Goal: Task Accomplishment & Management: Use online tool/utility

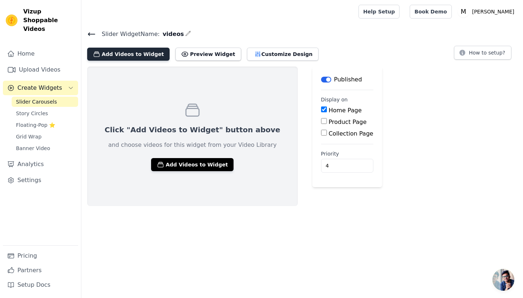
click at [146, 57] on button "Add Videos to Widget" at bounding box center [128, 54] width 82 height 13
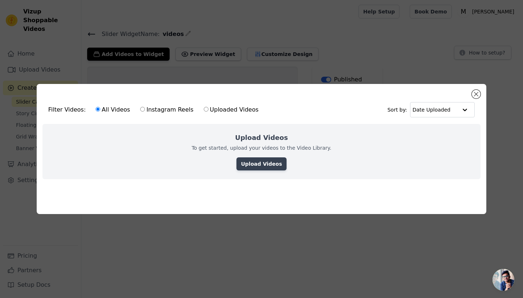
click at [279, 167] on link "Upload Videos" at bounding box center [262, 163] width 50 height 13
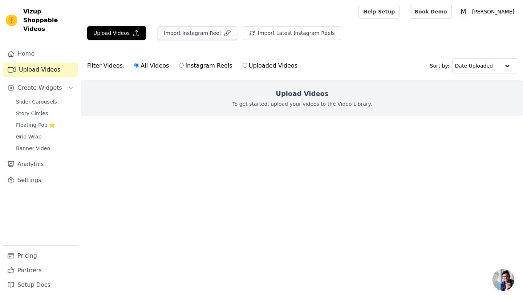
click at [225, 34] on icon "button" at bounding box center [228, 33] width 6 height 6
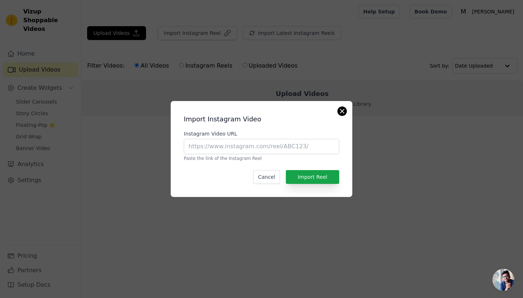
click at [344, 113] on button "Close modal" at bounding box center [342, 111] width 9 height 9
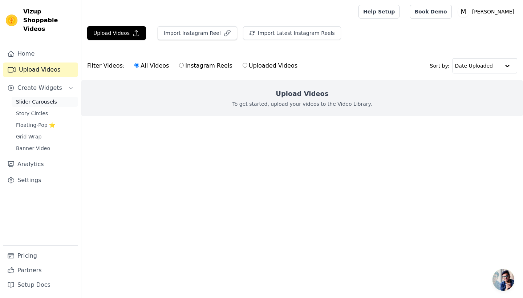
click at [47, 98] on span "Slider Carousels" at bounding box center [36, 101] width 41 height 7
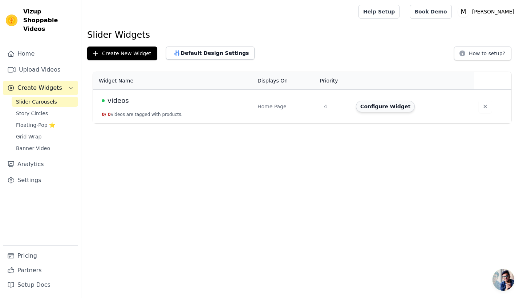
click at [401, 110] on button "Configure Widget" at bounding box center [385, 107] width 59 height 12
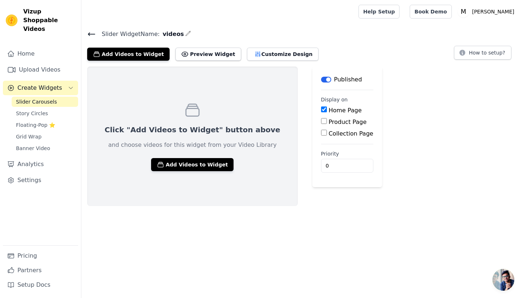
click at [201, 157] on div "Click "Add Videos to Widget" button above and choose videos for this widget fro…" at bounding box center [192, 136] width 211 height 140
click at [196, 170] on button "Add Videos to Widget" at bounding box center [192, 164] width 82 height 13
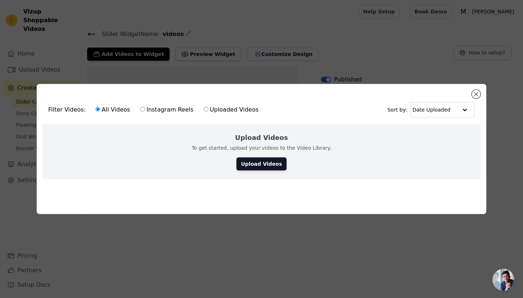
click at [229, 108] on label "Uploaded Videos" at bounding box center [231, 109] width 56 height 9
click at [209, 108] on input "Uploaded Videos" at bounding box center [206, 109] width 5 height 5
radio input "true"
click at [140, 108] on label "Instagram Reels" at bounding box center [167, 109] width 54 height 9
click at [140, 108] on input "Instagram Reels" at bounding box center [142, 109] width 5 height 5
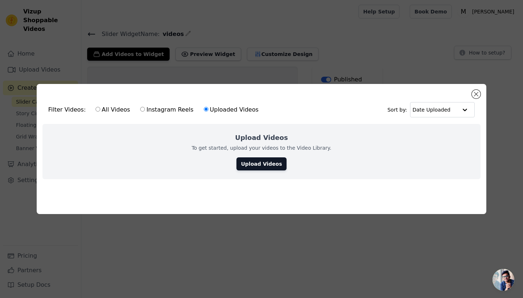
radio input "true"
click at [277, 162] on link "Upload Videos" at bounding box center [262, 163] width 50 height 13
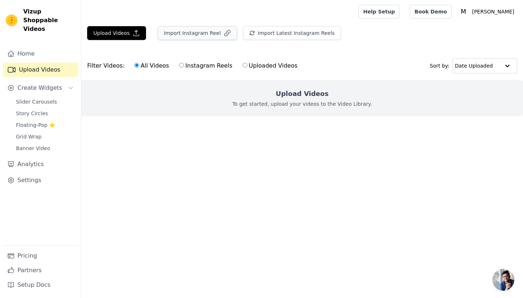
click at [214, 35] on button "Import Instagram Reel" at bounding box center [198, 33] width 80 height 14
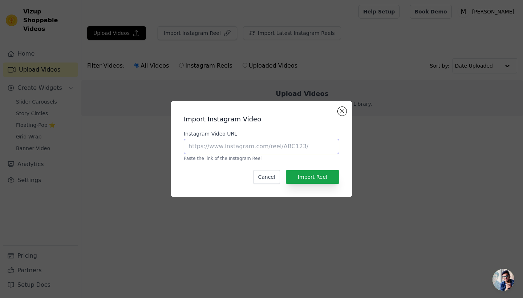
click at [242, 148] on input "Instagram Video URL" at bounding box center [261, 146] width 155 height 15
paste input "https://www.instagram.com/p/DALQ-hvtirt/?igsh=MXIzOGZ1N2s5NHVwMw%3D%3D"
type input "https://www.instagram.com/p/DALQ-hvtirt/?igsh=MXIzOGZ1N2s5NHVwMw%3D%3D"
click at [316, 175] on button "Import Reel" at bounding box center [312, 177] width 53 height 14
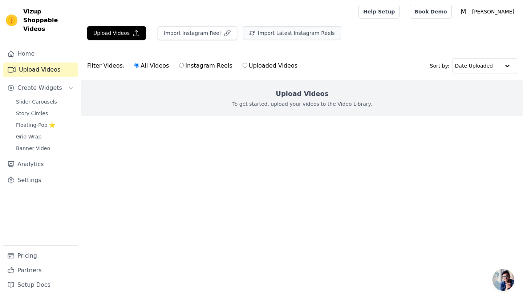
click at [291, 33] on button "Import Latest Instagram Reels" at bounding box center [292, 33] width 98 height 14
click at [217, 32] on button "Import Instagram Reel" at bounding box center [198, 33] width 80 height 14
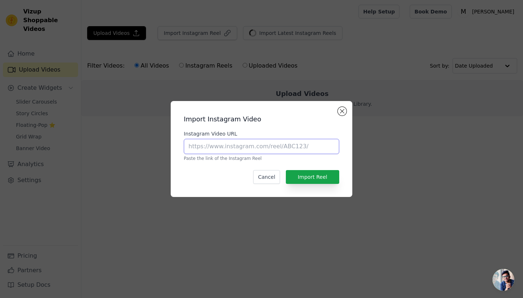
click at [236, 145] on input "Instagram Video URL" at bounding box center [261, 146] width 155 height 15
paste input "https://www.instagram.com/reel/DG7ZddVISwL/?igsh=emxsMGQ2aXZubWlp"
type input "https://www.instagram.com/reel/DG7ZddVISwL/?igsh=emxsMGQ2aXZubWlp"
click at [295, 176] on button "Import Reel" at bounding box center [312, 177] width 53 height 14
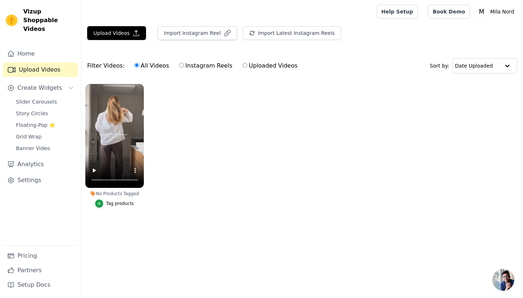
click at [100, 208] on label "No Products Tagged Tag products" at bounding box center [114, 147] width 59 height 127
click at [100, 206] on icon "button" at bounding box center [99, 203] width 5 height 5
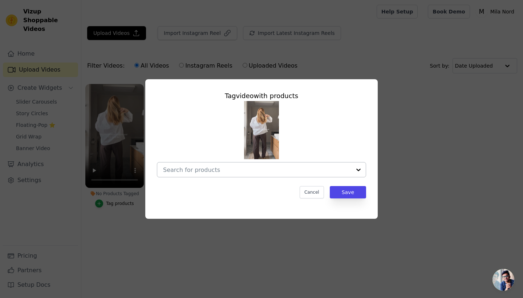
click at [364, 167] on div at bounding box center [358, 169] width 15 height 15
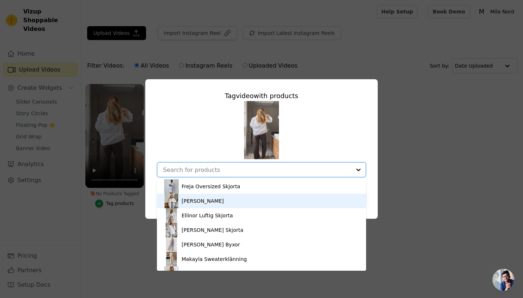
click at [244, 206] on div "Alva Jacquardskjorta" at bounding box center [261, 201] width 195 height 15
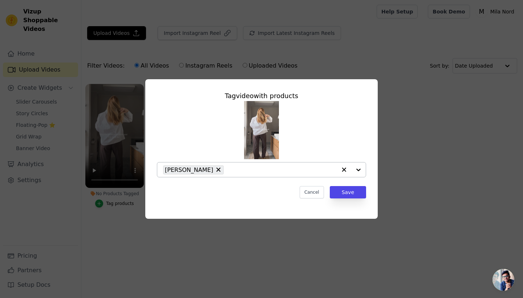
click at [360, 171] on div at bounding box center [351, 169] width 29 height 15
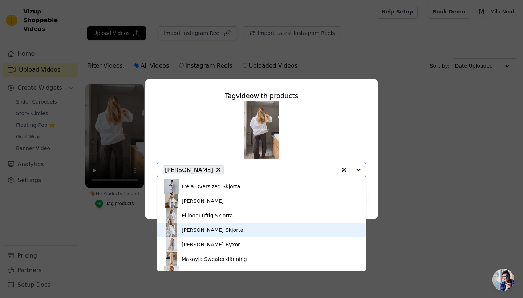
click at [252, 225] on div "Mila Ruffle Skjorta" at bounding box center [261, 230] width 195 height 15
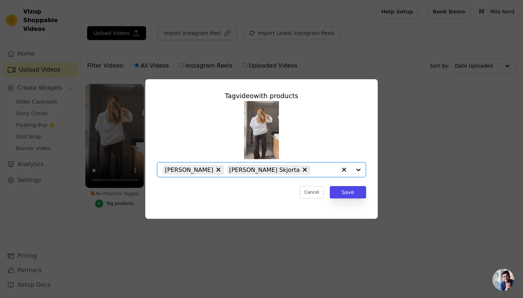
click at [357, 168] on div at bounding box center [351, 169] width 29 height 15
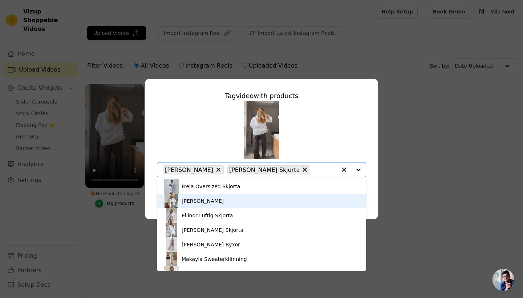
click at [282, 200] on div "[PERSON_NAME]" at bounding box center [261, 201] width 195 height 15
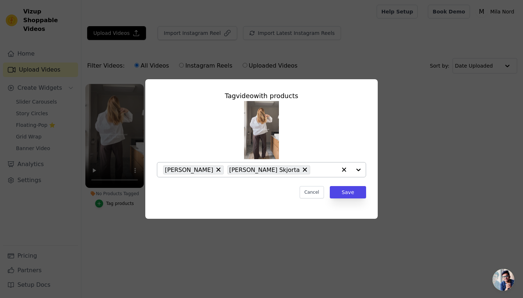
click at [361, 171] on div at bounding box center [351, 169] width 29 height 15
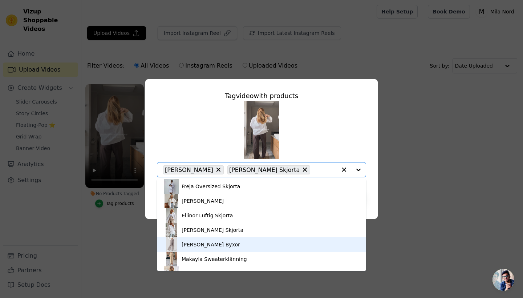
click at [285, 238] on div "[PERSON_NAME] Byxor" at bounding box center [261, 244] width 195 height 15
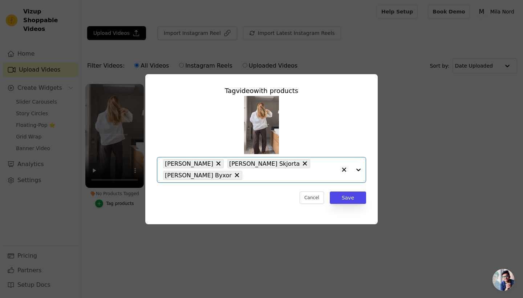
click at [364, 169] on div at bounding box center [351, 169] width 29 height 25
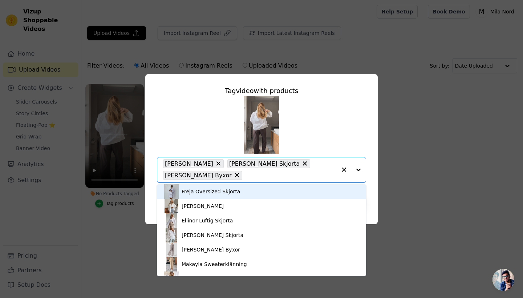
click at [372, 177] on div "Tag video with products Freja Oversized Skjorta Alva Jacquardskjorta Ellinor Lu…" at bounding box center [261, 149] width 233 height 150
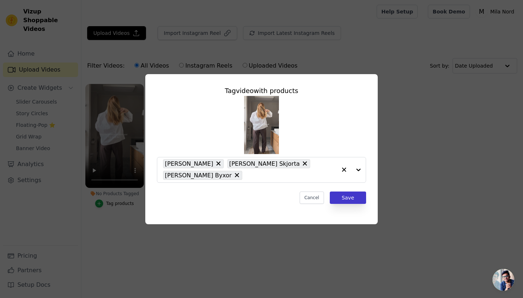
click at [347, 197] on button "Save" at bounding box center [348, 197] width 36 height 12
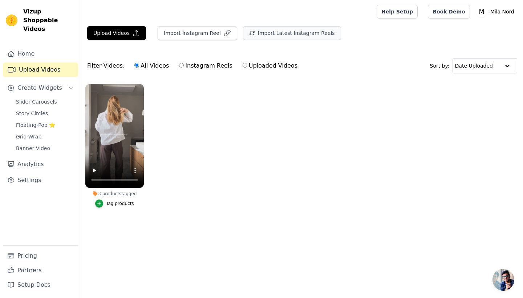
click at [317, 37] on button "Import Latest Instagram Reels" at bounding box center [292, 33] width 98 height 14
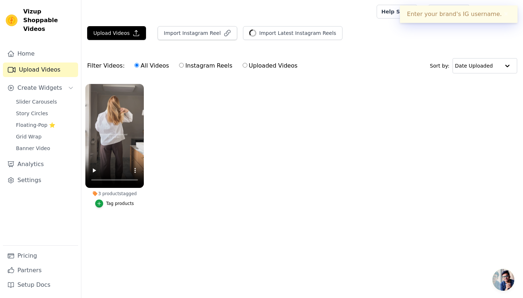
click at [402, 33] on div "Upload Videos Import Instagram Reel Import Latest Instagram Reels Import Latest…" at bounding box center [302, 36] width 442 height 20
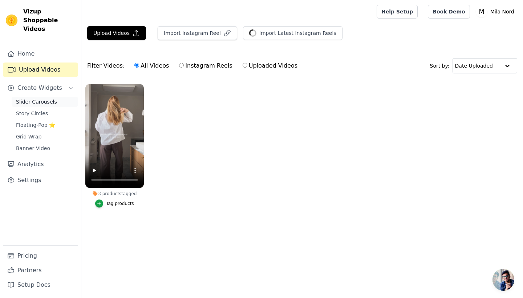
click at [53, 98] on span "Slider Carousels" at bounding box center [36, 101] width 41 height 7
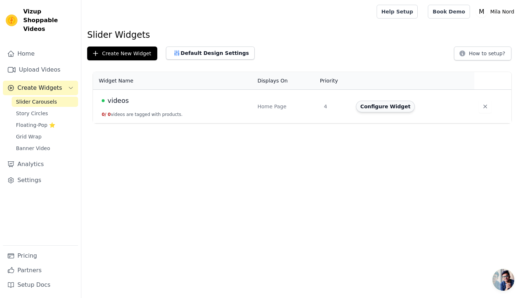
click at [373, 108] on button "Configure Widget" at bounding box center [385, 107] width 59 height 12
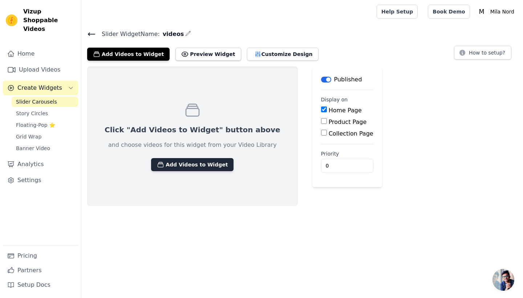
click at [202, 169] on button "Add Videos to Widget" at bounding box center [192, 164] width 82 height 13
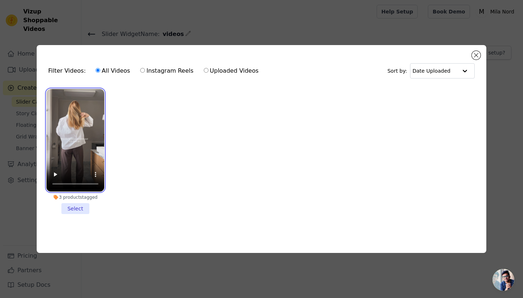
click at [82, 163] on video at bounding box center [76, 140] width 58 height 103
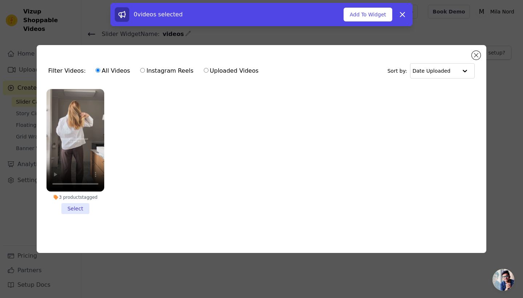
click at [76, 209] on li "3 products tagged Select" at bounding box center [76, 151] width 58 height 125
click at [0, 0] on input "3 products tagged Select" at bounding box center [0, 0] width 0 height 0
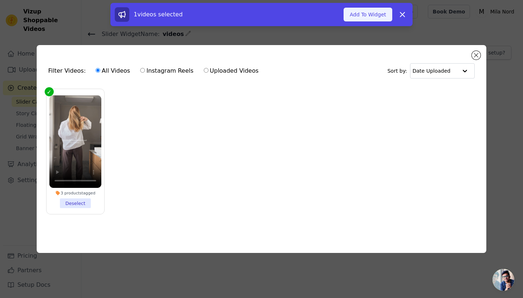
click at [372, 15] on button "Add To Widget" at bounding box center [368, 15] width 49 height 14
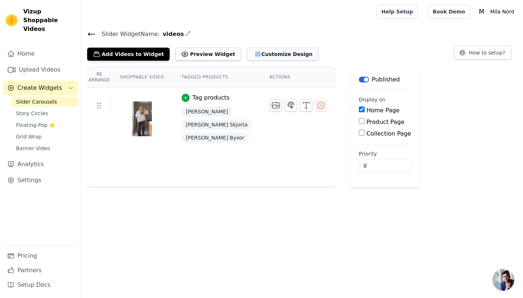
click at [248, 53] on button "Customize Design" at bounding box center [283, 54] width 72 height 13
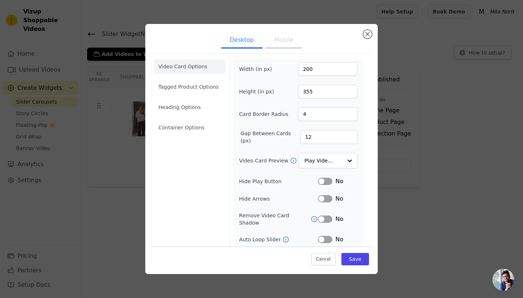
click at [279, 42] on button "Mobile" at bounding box center [284, 41] width 36 height 16
click at [342, 159] on input "Video Card Preview" at bounding box center [323, 161] width 37 height 15
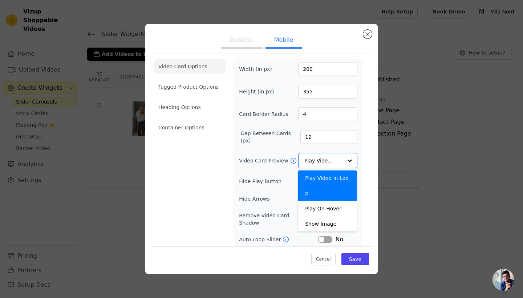
click at [367, 178] on div "Video Card Options Tagged Product Options Heading Options Container Options Wid…" at bounding box center [261, 177] width 221 height 249
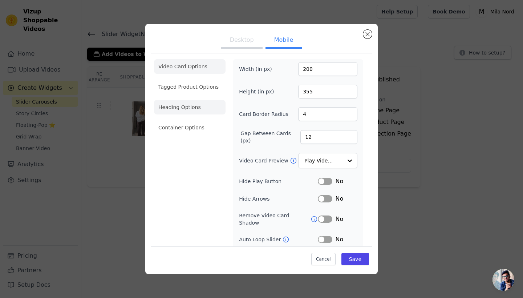
click at [173, 108] on li "Heading Options" at bounding box center [190, 107] width 72 height 15
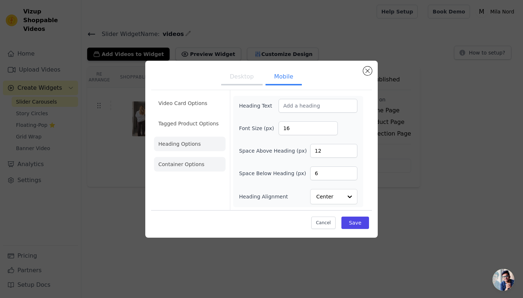
click at [180, 164] on li "Container Options" at bounding box center [190, 164] width 72 height 15
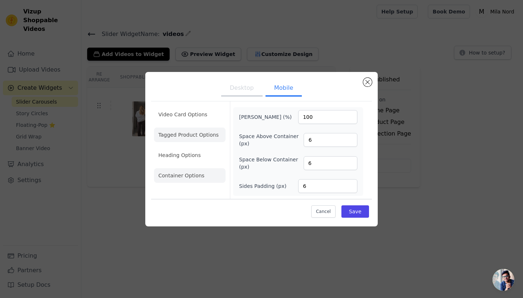
click at [181, 168] on li "Tagged Product Options" at bounding box center [190, 175] width 72 height 15
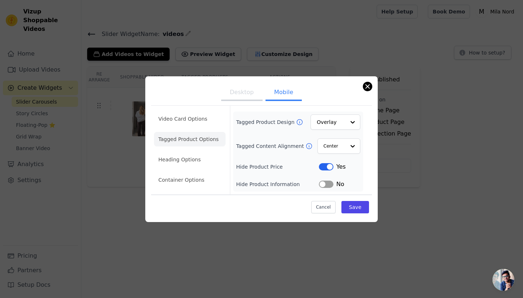
click at [372, 86] on div "Desktop Mobile Video Card Options Tagged Product Options Heading Options Contai…" at bounding box center [261, 149] width 233 height 146
click at [367, 88] on button "Close modal" at bounding box center [367, 86] width 9 height 9
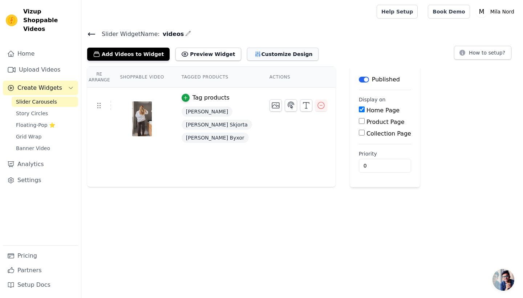
click at [266, 51] on button "Customize Design" at bounding box center [283, 54] width 72 height 13
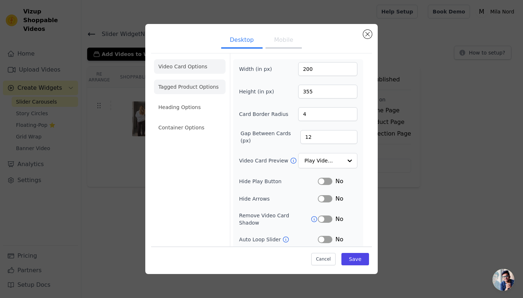
click at [184, 120] on li "Tagged Product Options" at bounding box center [190, 127] width 72 height 15
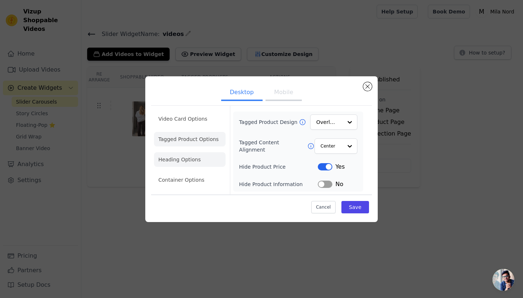
click at [172, 161] on li "Heading Options" at bounding box center [190, 159] width 72 height 15
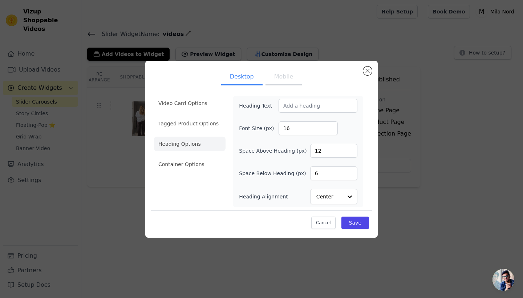
click at [281, 74] on button "Mobile" at bounding box center [284, 77] width 36 height 16
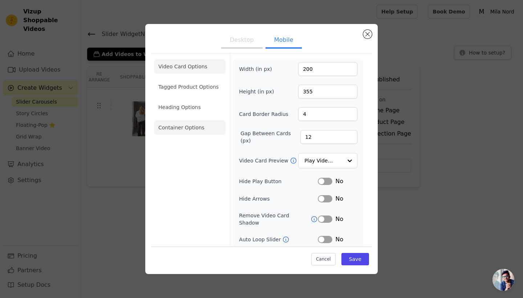
click at [204, 130] on li "Container Options" at bounding box center [190, 127] width 72 height 15
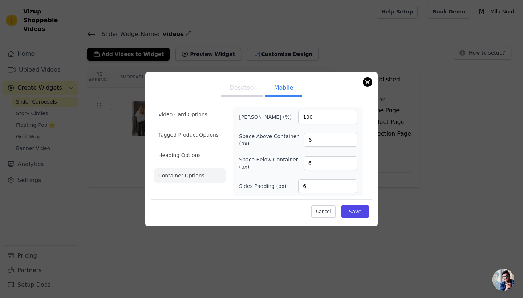
click at [368, 81] on button "Close modal" at bounding box center [367, 82] width 9 height 9
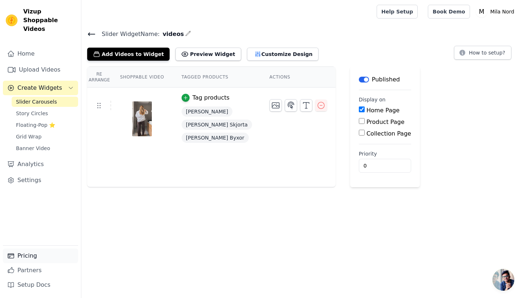
click at [48, 256] on link "Pricing" at bounding box center [40, 256] width 75 height 15
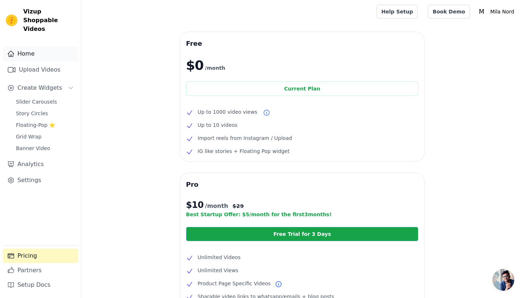
click at [31, 47] on link "Home" at bounding box center [40, 54] width 75 height 15
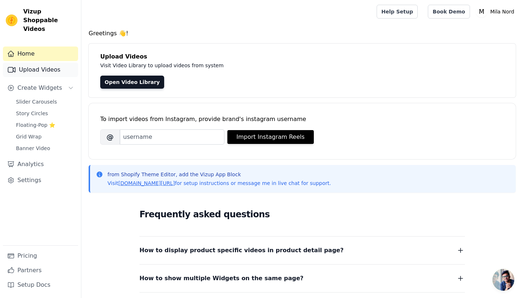
click at [16, 62] on link "Upload Videos" at bounding box center [40, 69] width 75 height 15
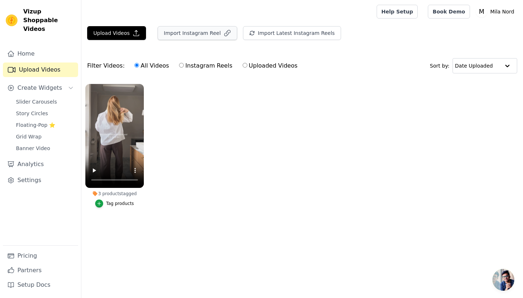
click at [216, 35] on button "Import Instagram Reel" at bounding box center [198, 33] width 80 height 14
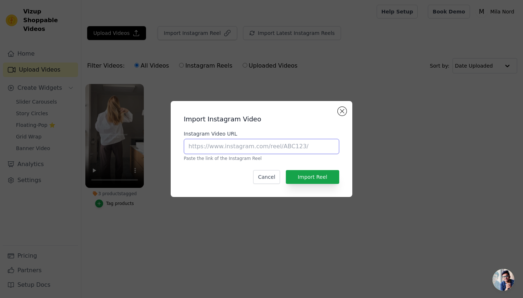
click at [238, 147] on input "Instagram Video URL" at bounding box center [261, 146] width 155 height 15
paste input "https://vm.tiktok.com/ZGdahRDv9/"
type input "https://vm.tiktok.com/ZGdahRDv9/"
click at [316, 174] on button "Import Reel" at bounding box center [312, 177] width 53 height 14
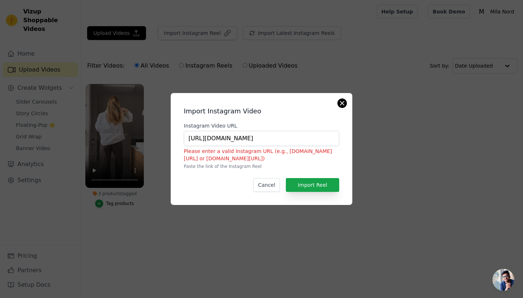
click at [342, 101] on button "Close modal" at bounding box center [342, 103] width 9 height 9
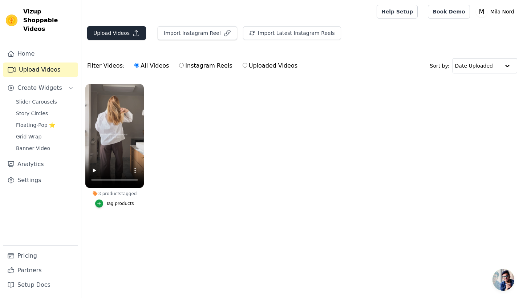
click at [128, 35] on button "Upload Videos" at bounding box center [116, 33] width 59 height 14
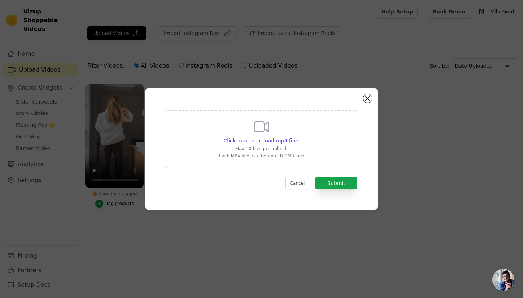
click at [272, 136] on div "Click here to upload mp4 files Max 10 files per upload. Each MP4 files can be u…" at bounding box center [261, 138] width 85 height 41
click at [299, 137] on input "Click here to upload mp4 files Max 10 files per upload. Each MP4 files can be u…" at bounding box center [299, 137] width 0 height 0
type input "C:\fakepath\ssstik.io_1755551635180.mp4"
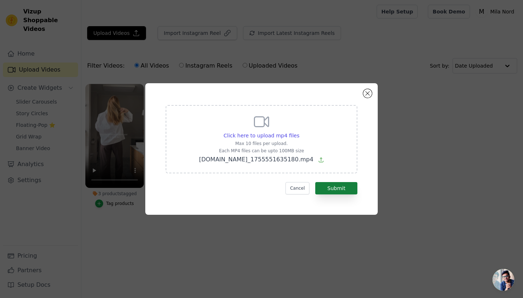
click at [339, 194] on button "Submit" at bounding box center [336, 188] width 42 height 12
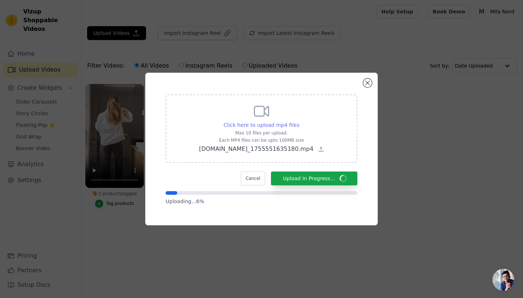
click at [288, 125] on span "Click here to upload mp4 files" at bounding box center [262, 125] width 76 height 6
click at [299, 121] on input "Click here to upload mp4 files Max 10 files per upload. Each MP4 files can be u…" at bounding box center [299, 121] width 0 height 0
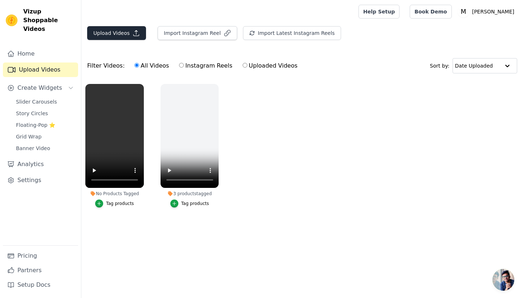
click at [118, 36] on button "Upload Videos" at bounding box center [116, 33] width 59 height 14
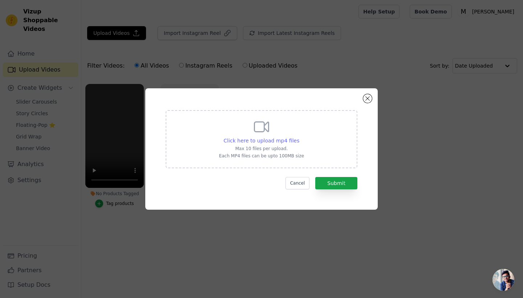
click at [281, 140] on span "Click here to upload mp4 files" at bounding box center [262, 141] width 76 height 6
click at [299, 137] on input "Click here to upload mp4 files Max 10 files per upload. Each MP4 files can be u…" at bounding box center [299, 137] width 0 height 0
type input "C:\fakepath\ssstik.io_1755551921986.mp4"
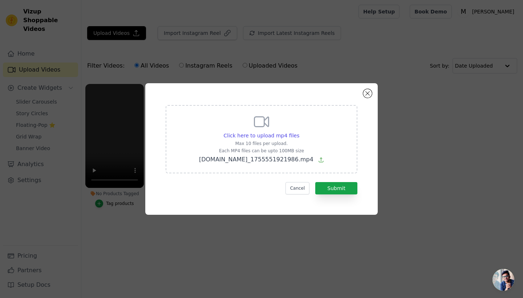
click at [360, 193] on div "Click here to upload mp4 files Max 10 files per upload. Each MP4 files can be u…" at bounding box center [261, 148] width 206 height 105
click at [351, 193] on button "Submit" at bounding box center [336, 188] width 42 height 12
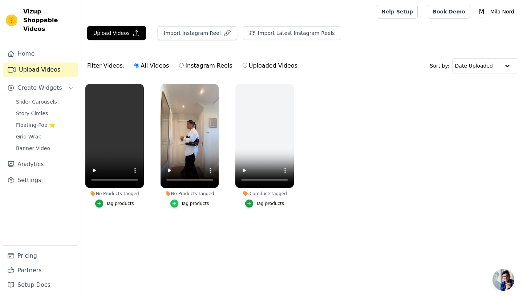
click at [173, 201] on icon "button" at bounding box center [174, 203] width 5 height 5
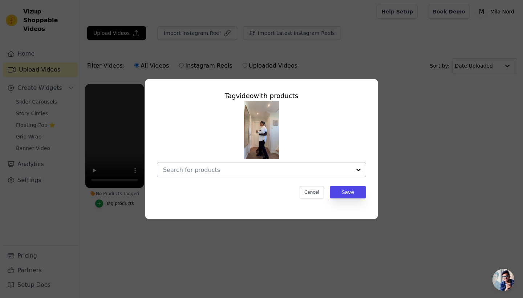
click at [363, 169] on div at bounding box center [358, 169] width 15 height 15
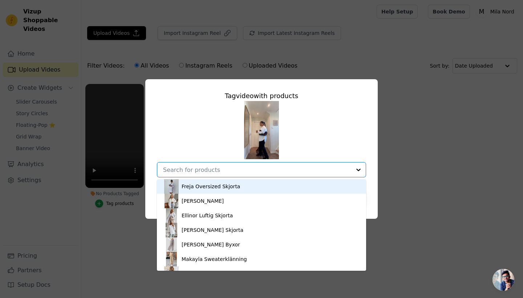
click at [310, 182] on div "Freja Oversized Skjorta" at bounding box center [261, 186] width 195 height 15
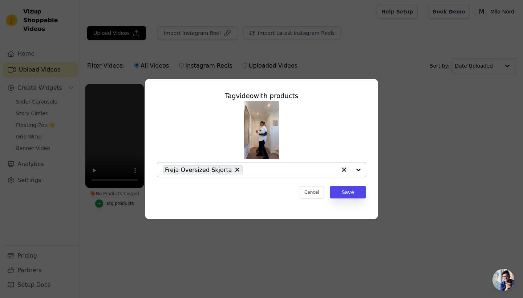
click at [356, 169] on div at bounding box center [351, 169] width 29 height 15
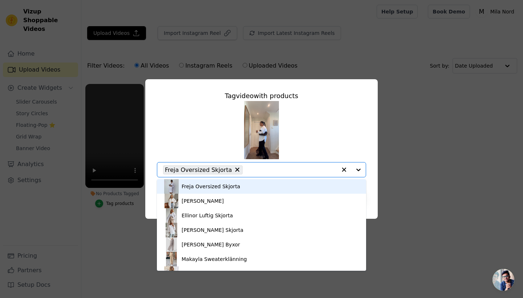
click at [326, 135] on div "Freja Oversized Skjorta Alva Jacquardskjorta Ellinor Luftig Skjorta Mila Ruffle…" at bounding box center [261, 139] width 209 height 76
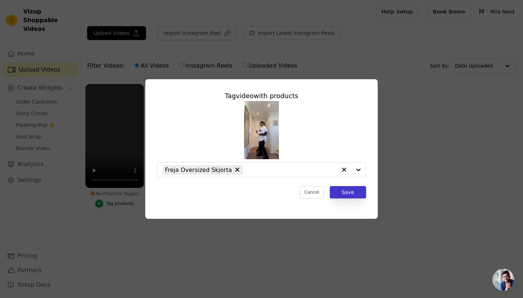
click at [344, 192] on button "Save" at bounding box center [348, 192] width 36 height 12
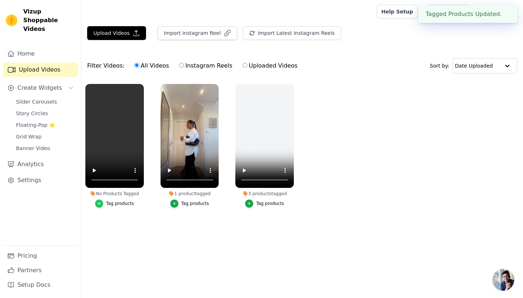
click at [97, 205] on icon "button" at bounding box center [99, 203] width 5 height 5
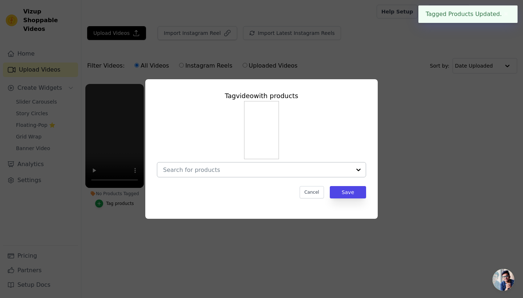
click at [358, 173] on div at bounding box center [358, 169] width 15 height 15
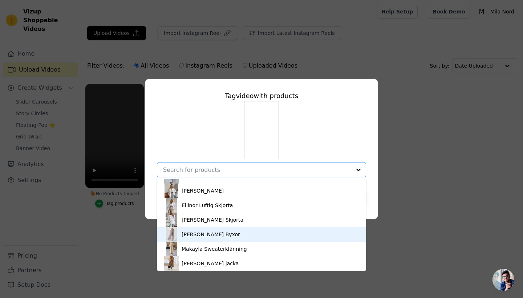
scroll to position [10, 0]
click at [304, 232] on div "[PERSON_NAME] Byxor" at bounding box center [261, 234] width 195 height 15
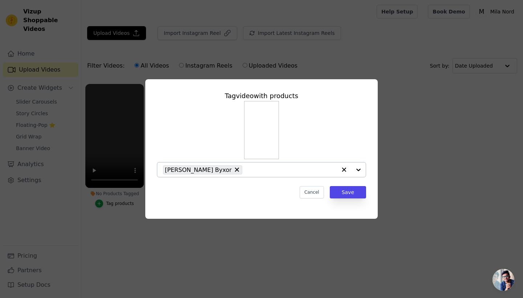
click at [360, 167] on div at bounding box center [351, 169] width 29 height 15
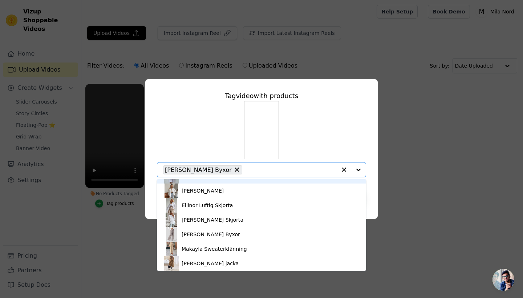
scroll to position [0, 0]
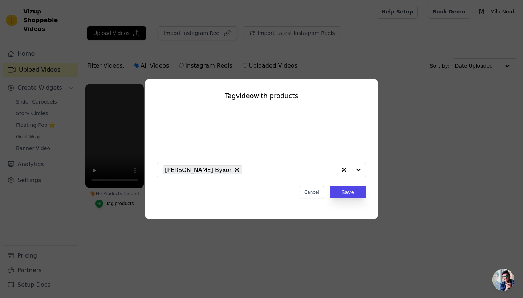
click at [338, 130] on div "[PERSON_NAME] Byxor" at bounding box center [261, 139] width 209 height 76
click at [346, 192] on button "Save" at bounding box center [348, 192] width 36 height 12
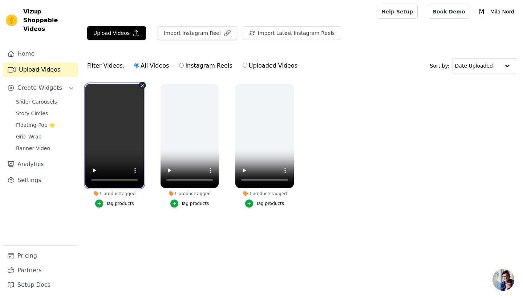
click at [112, 146] on video at bounding box center [114, 136] width 58 height 104
click at [109, 144] on video at bounding box center [114, 136] width 58 height 104
click at [141, 85] on icon "button" at bounding box center [142, 85] width 5 height 5
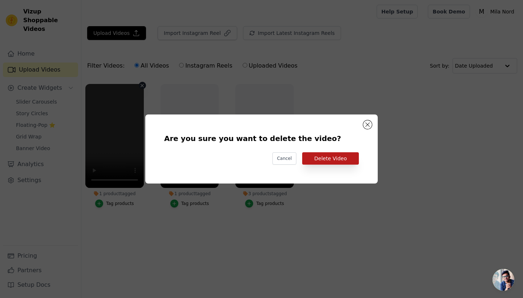
click at [344, 161] on button "Delete Video" at bounding box center [330, 158] width 57 height 12
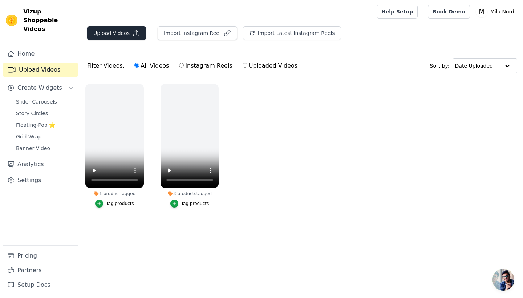
click at [137, 34] on icon "button" at bounding box center [136, 32] width 7 height 7
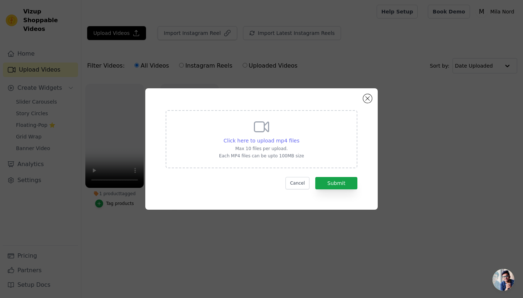
click at [280, 139] on span "Click here to upload mp4 files" at bounding box center [262, 141] width 76 height 6
click at [299, 137] on input "Click here to upload mp4 files Max 10 files per upload. Each MP4 files can be u…" at bounding box center [299, 137] width 0 height 0
type input "C:\fakepath\ssstik.io_1755551921986.mp4"
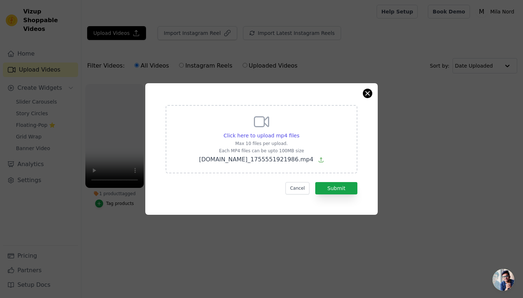
click at [369, 89] on div "Click here to upload mp4 files Max 10 files per upload. Each MP4 files can be u…" at bounding box center [261, 149] width 233 height 132
click at [369, 94] on button "Close modal" at bounding box center [367, 93] width 9 height 9
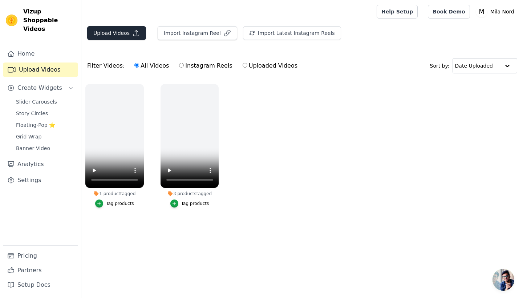
click at [123, 32] on button "Upload Videos" at bounding box center [116, 33] width 59 height 14
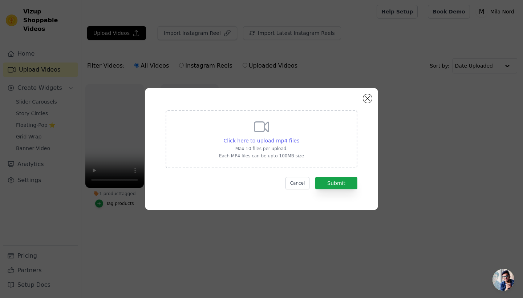
click at [265, 143] on span "Click here to upload mp4 files" at bounding box center [262, 141] width 76 height 6
click at [299, 137] on input "Click here to upload mp4 files Max 10 files per upload. Each MP4 files can be u…" at bounding box center [299, 137] width 0 height 0
type input "C:\fakepath\ssstik.io_1755551993556.mp4"
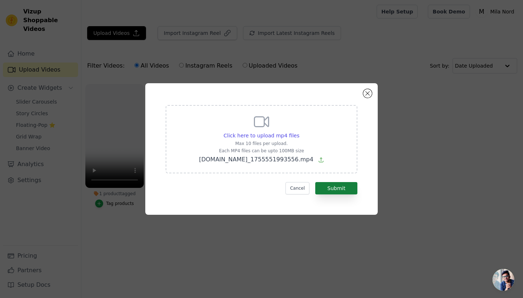
click at [348, 189] on button "Submit" at bounding box center [336, 188] width 42 height 12
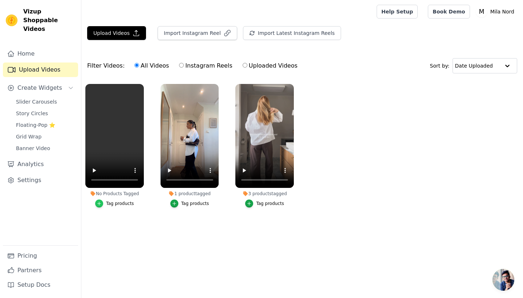
click at [99, 205] on icon "button" at bounding box center [99, 203] width 5 height 5
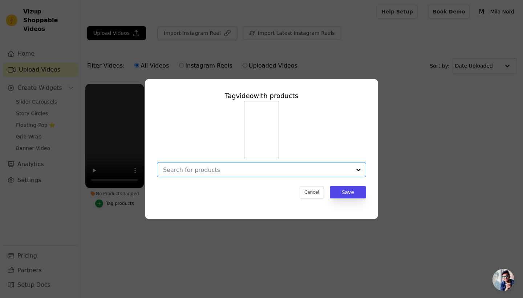
click at [260, 166] on input "No Products Tagged Tag video with products Option undefined, selected. Select i…" at bounding box center [257, 169] width 188 height 7
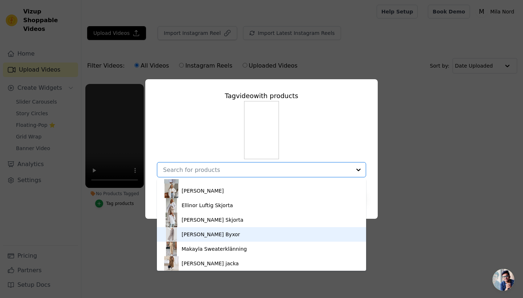
scroll to position [10, 0]
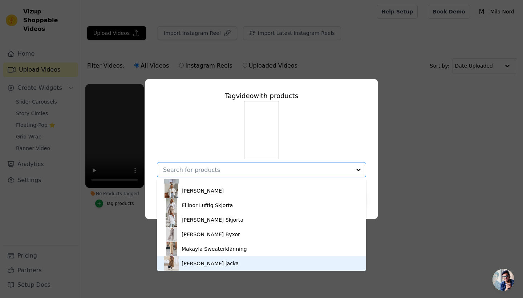
click at [215, 270] on div "[PERSON_NAME] jacka" at bounding box center [261, 263] width 195 height 15
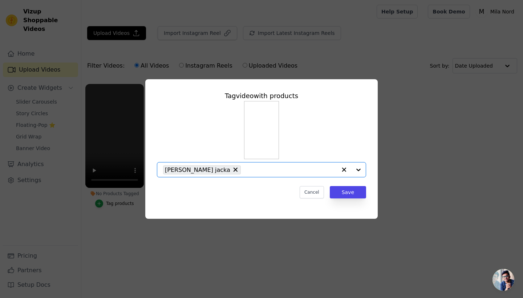
click at [359, 169] on div at bounding box center [351, 169] width 29 height 15
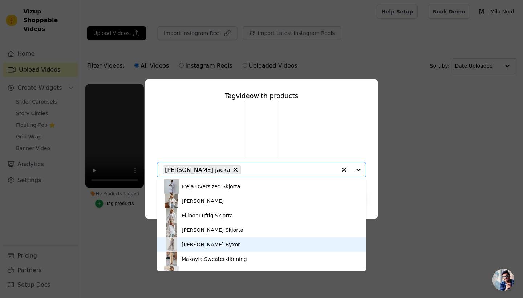
click at [242, 240] on div "[PERSON_NAME] Byxor" at bounding box center [261, 244] width 195 height 15
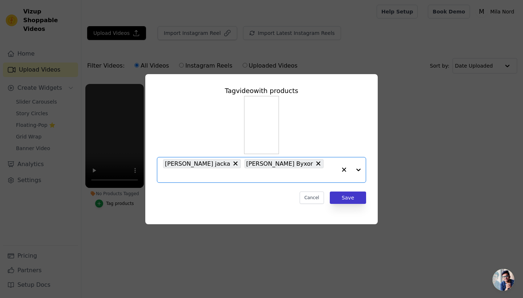
click at [345, 199] on button "Save" at bounding box center [348, 197] width 36 height 12
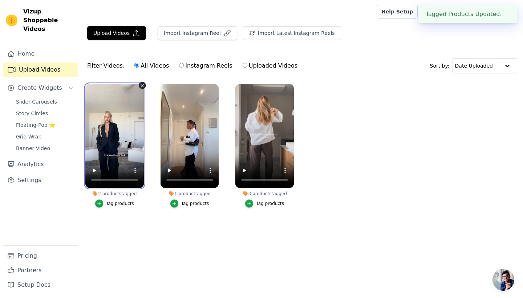
click at [113, 139] on video at bounding box center [114, 136] width 58 height 104
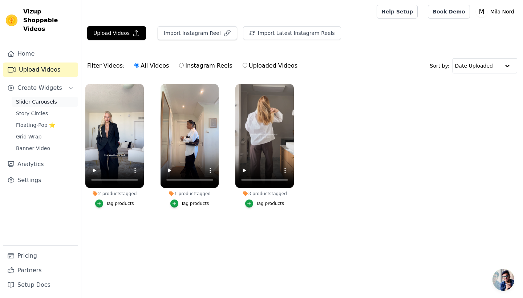
click at [41, 98] on span "Slider Carousels" at bounding box center [36, 101] width 41 height 7
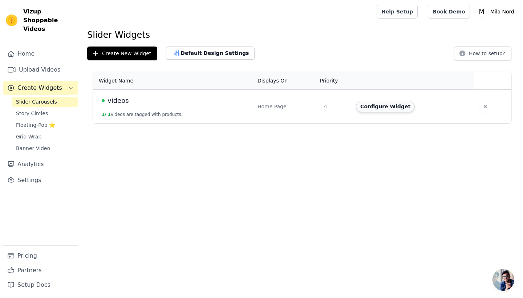
click at [384, 106] on button "Configure Widget" at bounding box center [385, 107] width 59 height 12
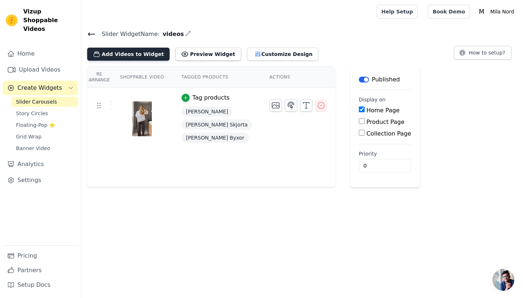
click at [134, 52] on button "Add Videos to Widget" at bounding box center [128, 54] width 82 height 13
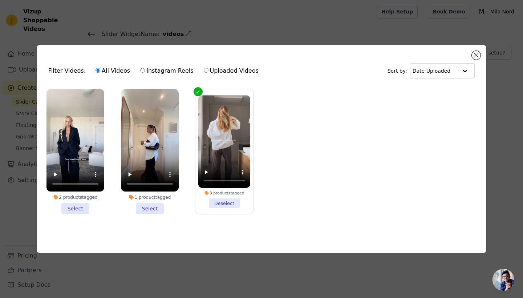
click at [74, 211] on li "2 products tagged Select" at bounding box center [76, 151] width 58 height 125
click at [0, 0] on input "2 products tagged Select" at bounding box center [0, 0] width 0 height 0
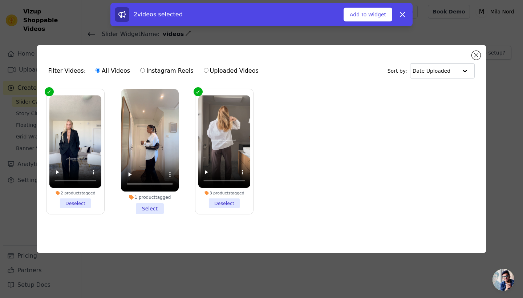
click at [141, 212] on li "1 product tagged Select" at bounding box center [150, 151] width 58 height 125
click at [0, 0] on input "1 product tagged Select" at bounding box center [0, 0] width 0 height 0
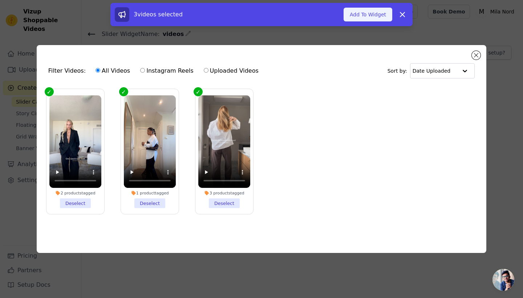
click at [369, 12] on button "Add To Widget" at bounding box center [368, 15] width 49 height 14
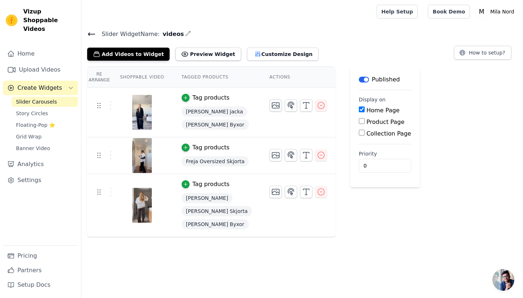
click at [275, 104] on icon "button" at bounding box center [275, 105] width 7 height 5
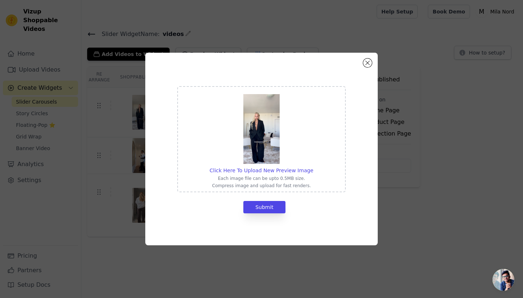
click at [267, 140] on img at bounding box center [261, 129] width 36 height 70
click at [313, 166] on input "Click Here To Upload New Preview Image Each image file can be upto 0.5MB size. …" at bounding box center [313, 166] width 0 height 0
click at [368, 64] on button "Close modal" at bounding box center [367, 62] width 9 height 9
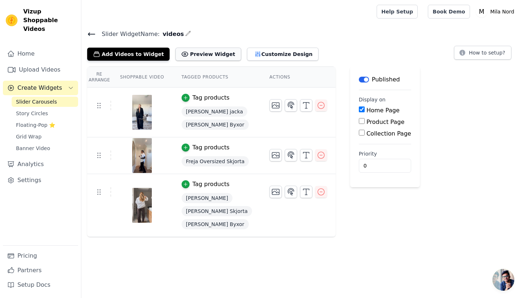
click at [191, 56] on button "Preview Widget" at bounding box center [207, 54] width 65 height 13
click at [100, 105] on icon at bounding box center [98, 105] width 9 height 9
click at [40, 62] on link "Upload Videos" at bounding box center [40, 69] width 75 height 15
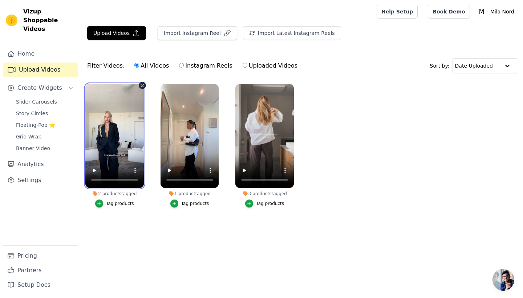
click at [115, 136] on video at bounding box center [114, 136] width 58 height 104
click at [98, 91] on video at bounding box center [114, 136] width 58 height 104
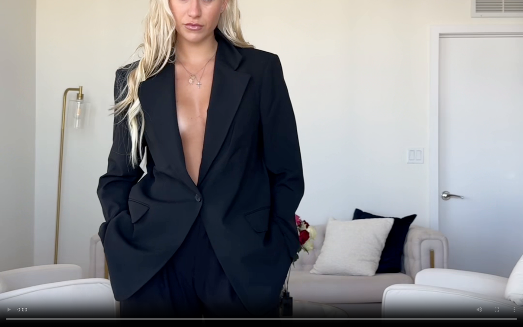
click at [456, 60] on video at bounding box center [261, 163] width 523 height 327
click at [435, 123] on video at bounding box center [261, 163] width 523 height 327
click at [325, 298] on video at bounding box center [261, 163] width 523 height 327
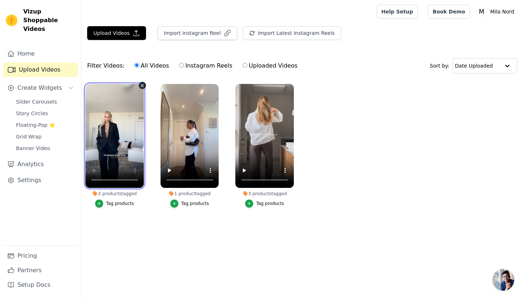
click at [98, 182] on video at bounding box center [114, 136] width 58 height 104
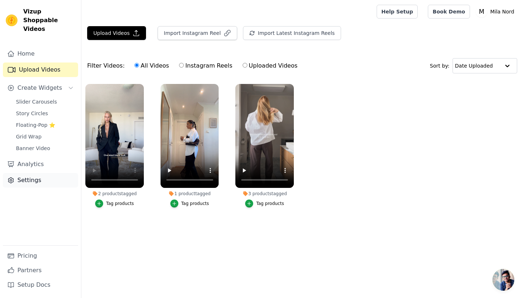
click at [28, 173] on link "Settings" at bounding box center [40, 180] width 75 height 15
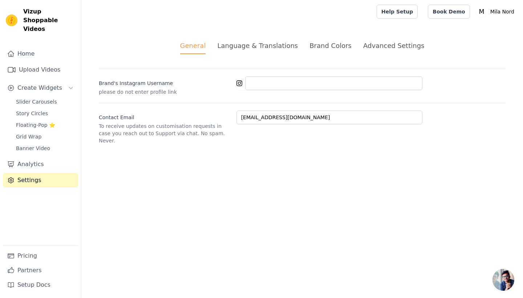
click at [396, 46] on div "Advanced Settings" at bounding box center [393, 46] width 61 height 10
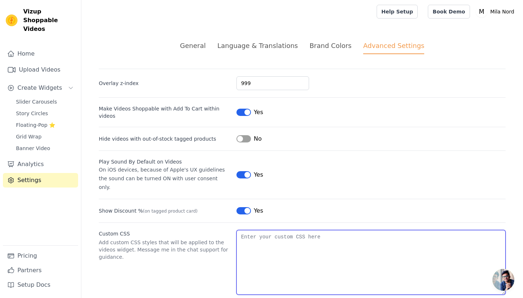
click at [280, 230] on textarea "Custom CSS" at bounding box center [371, 262] width 269 height 65
paste textarea "/* Zorg dat video's altijd binnen het [PERSON_NAME] [PERSON_NAME] */ .video-wid…"
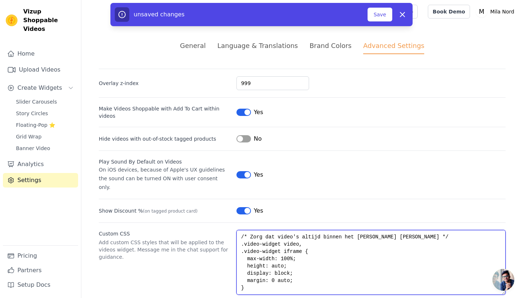
scroll to position [44, 0]
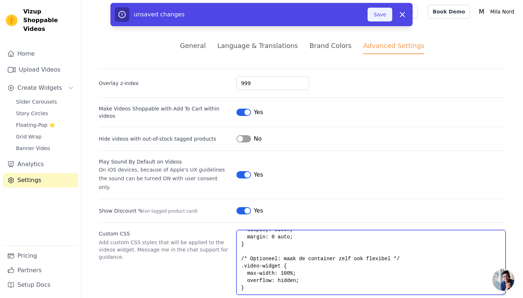
type textarea "/* Zorg dat video's altijd binnen het [PERSON_NAME] [PERSON_NAME] */ .video-wid…"
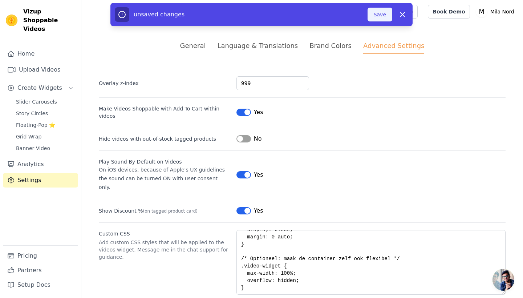
click at [379, 15] on button "Save" at bounding box center [380, 15] width 25 height 14
